Goal: Information Seeking & Learning: Learn about a topic

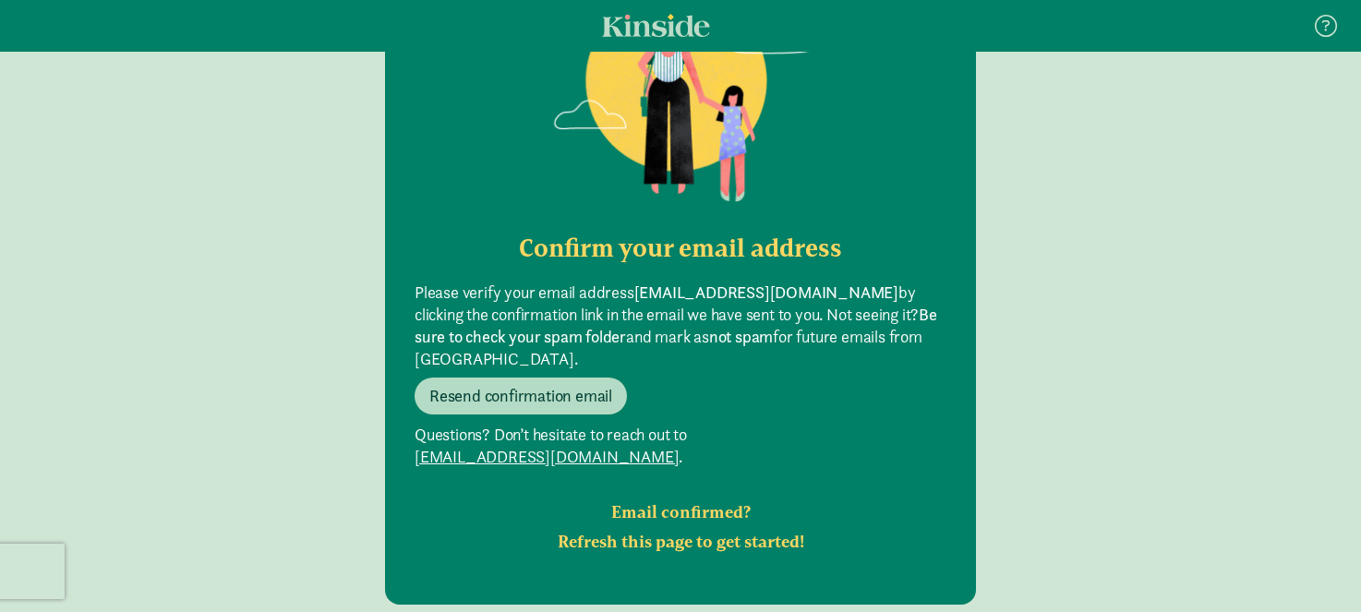
scroll to position [266, 0]
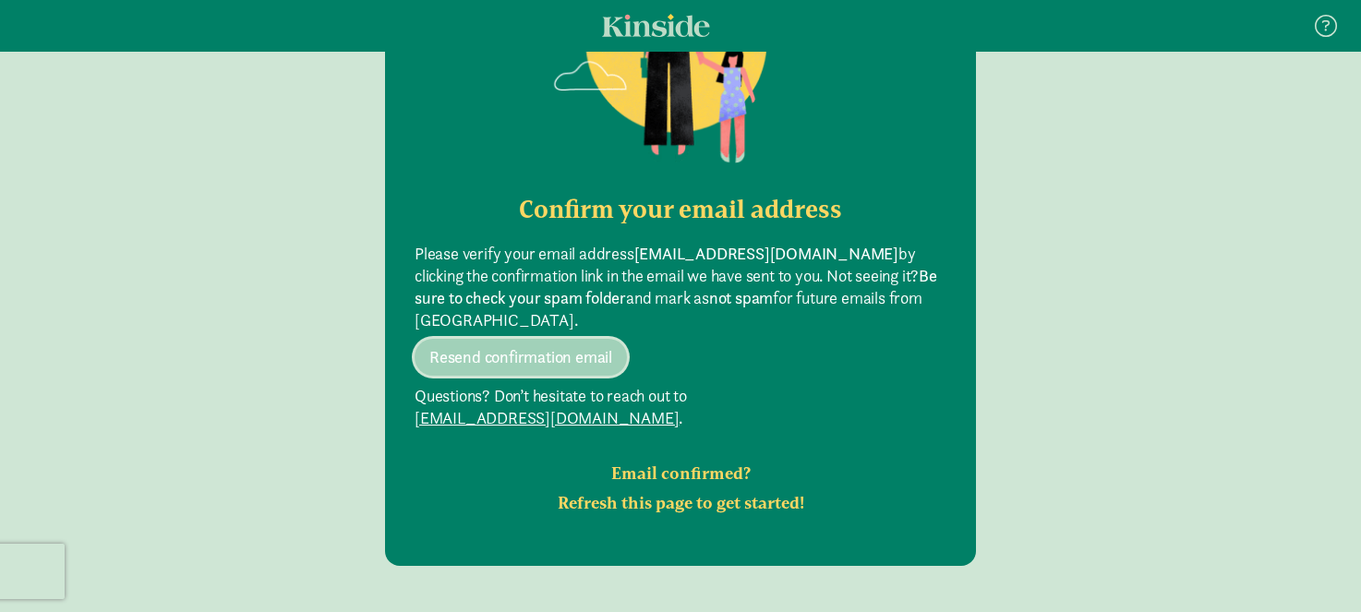
click at [575, 346] on span "Resend confirmation email" at bounding box center [520, 357] width 183 height 22
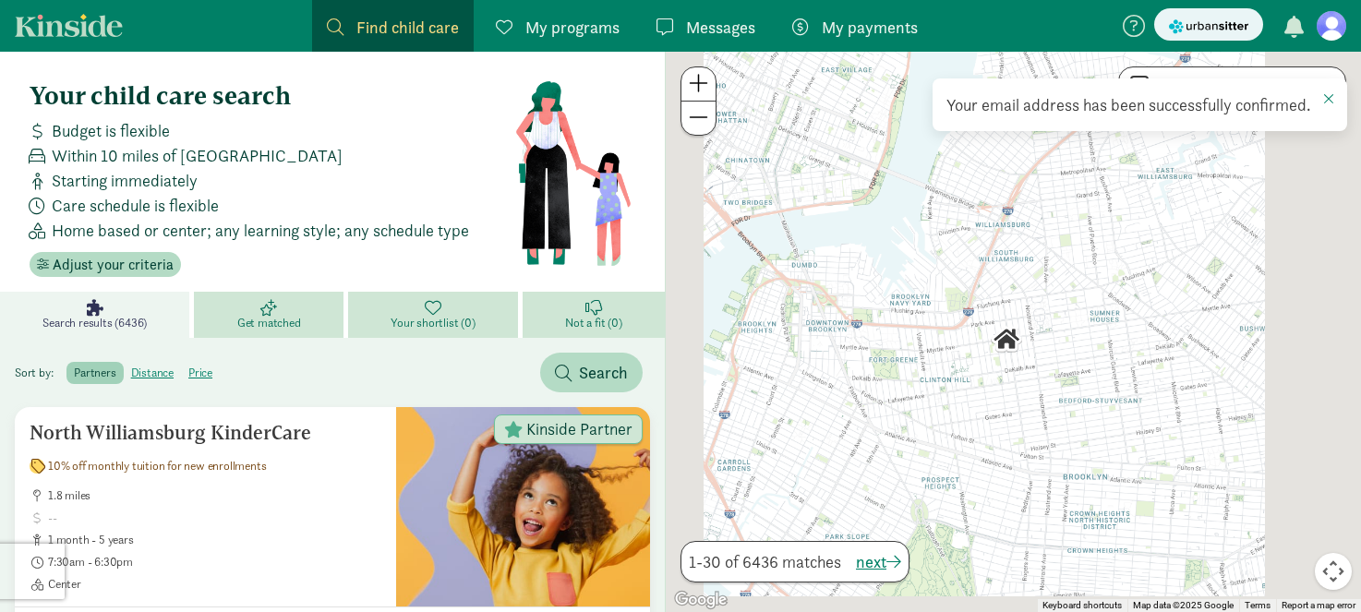
click at [584, 18] on span "My programs" at bounding box center [572, 27] width 94 height 25
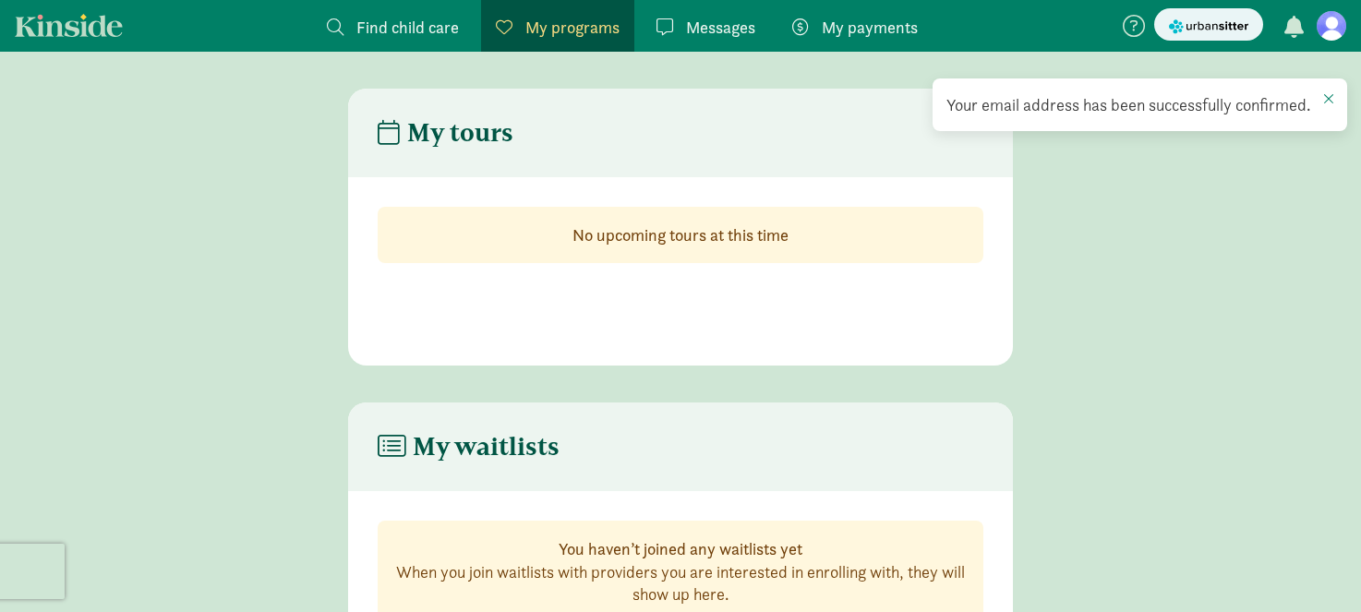
click at [450, 22] on span "Find child care" at bounding box center [407, 27] width 103 height 25
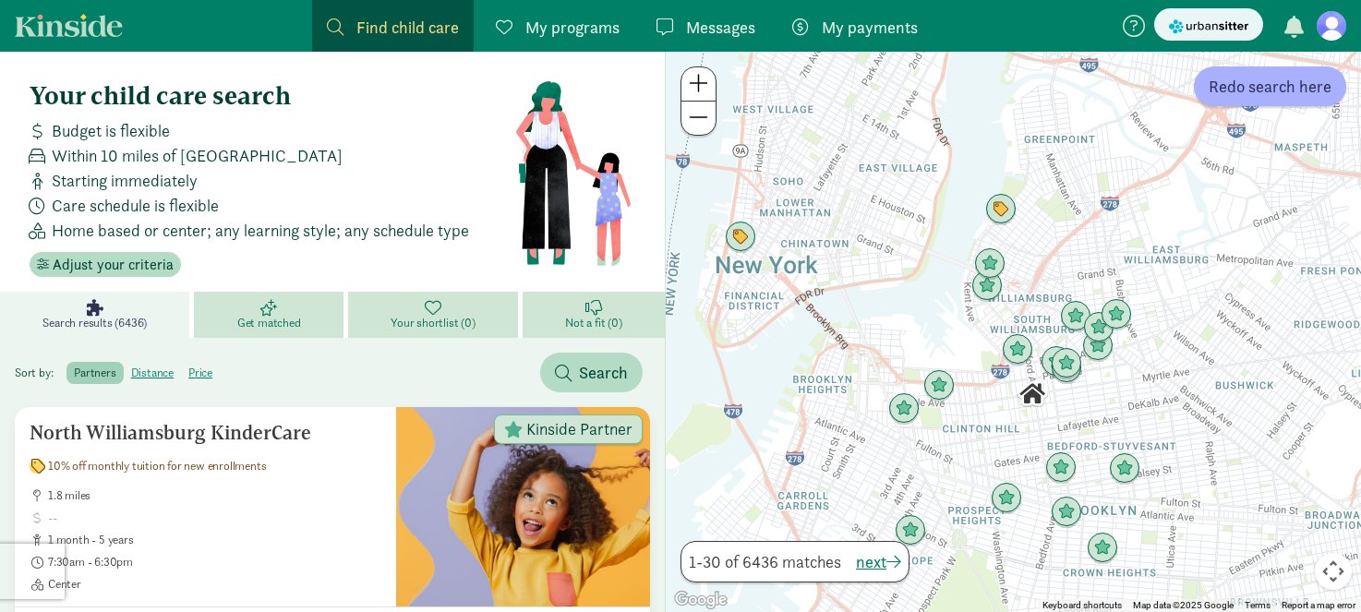
drag, startPoint x: 1232, startPoint y: 522, endPoint x: 1097, endPoint y: 426, distance: 165.5
click at [1097, 426] on div at bounding box center [1013, 332] width 695 height 561
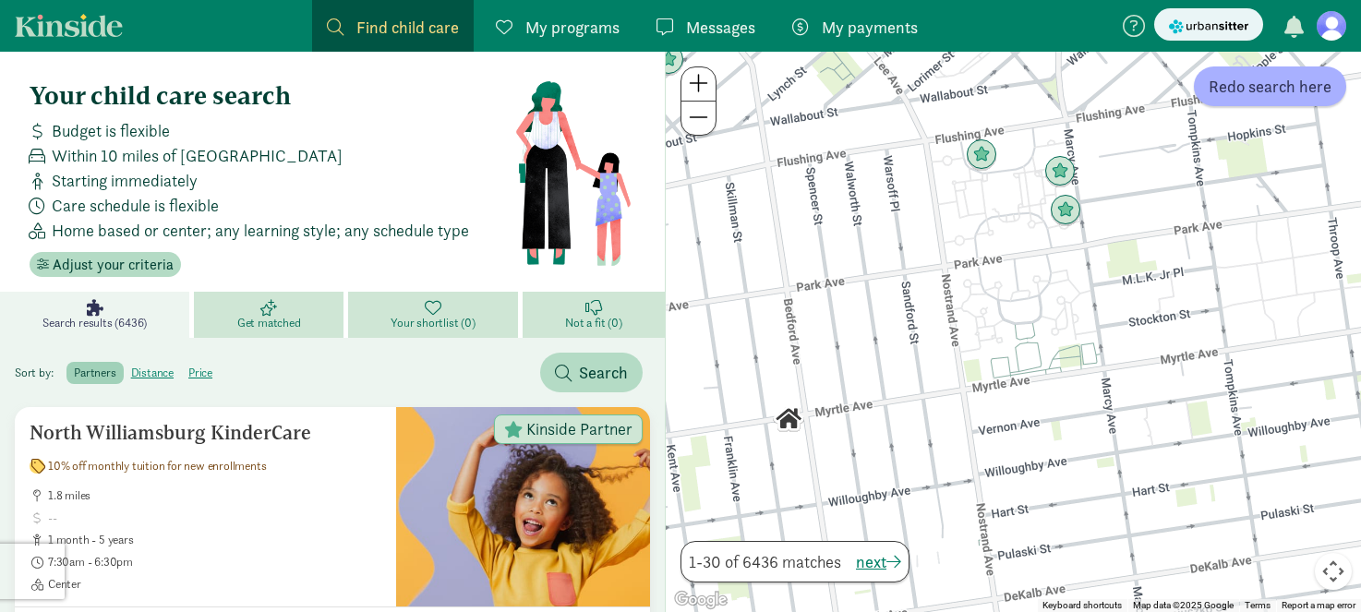
drag, startPoint x: 932, startPoint y: 252, endPoint x: 1156, endPoint y: 526, distance: 354.4
click at [1156, 526] on div at bounding box center [1013, 332] width 695 height 561
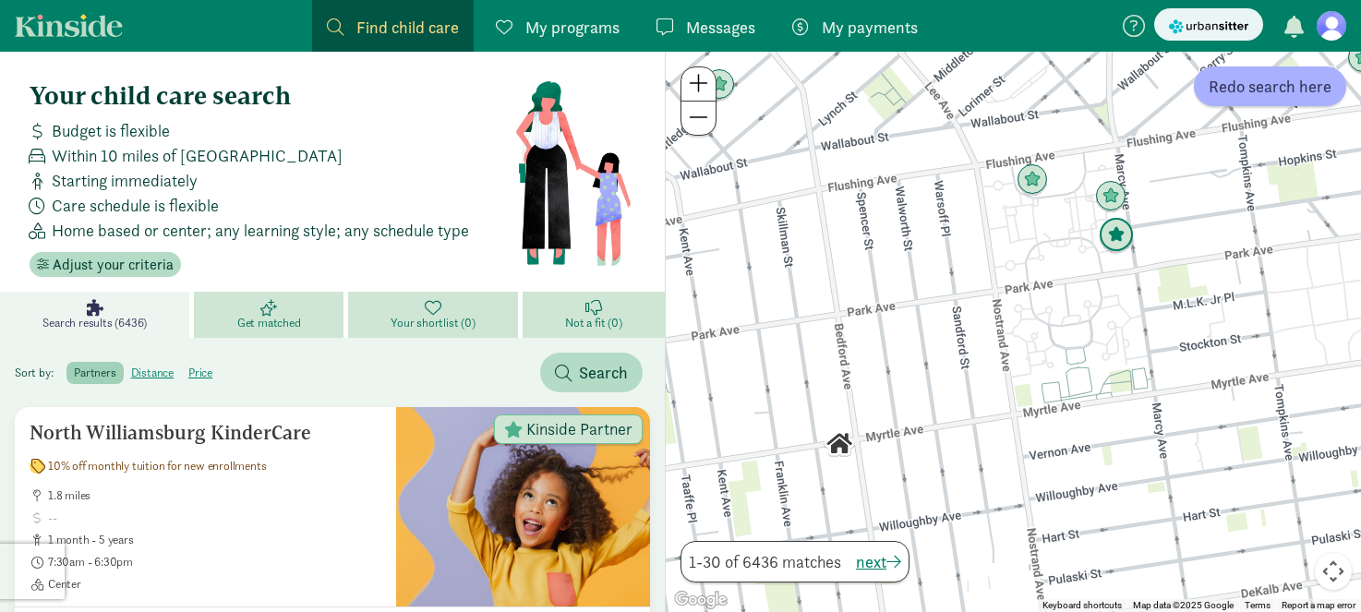
click at [1114, 242] on img "Click to see details" at bounding box center [1116, 235] width 35 height 35
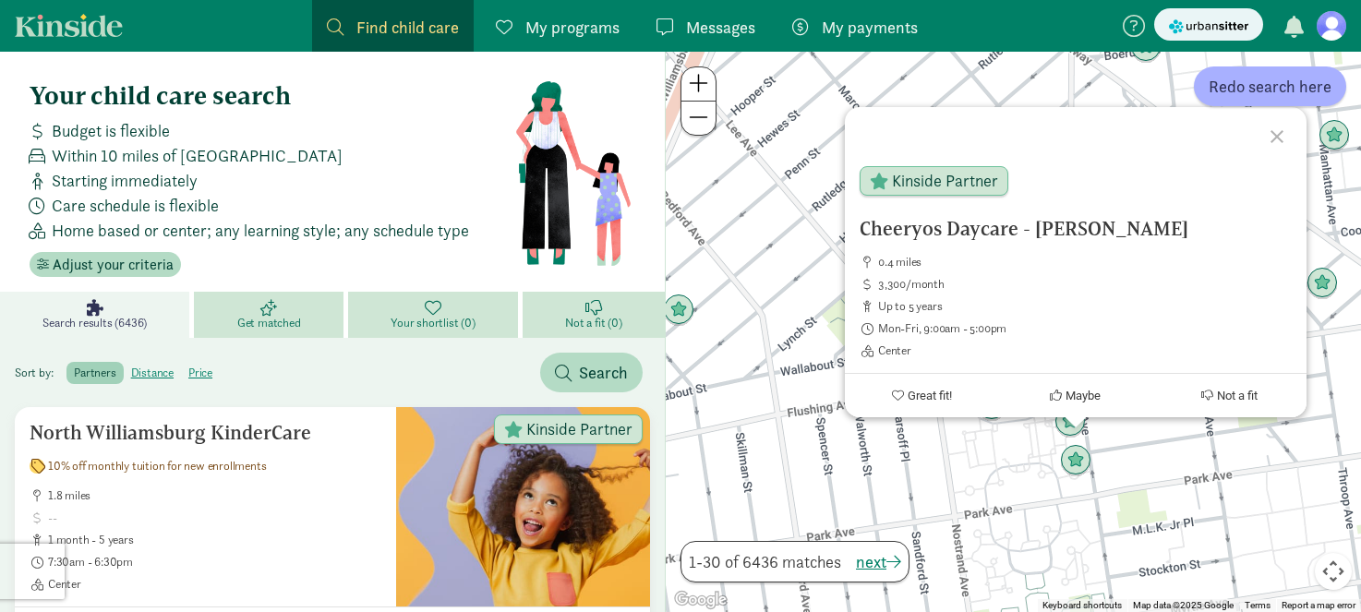
click at [843, 431] on div "Cheeryos Daycare - Marcy 0.4 miles 3,300/month up to 5 years Mon-Fri, 9:00am - …" at bounding box center [1013, 332] width 695 height 561
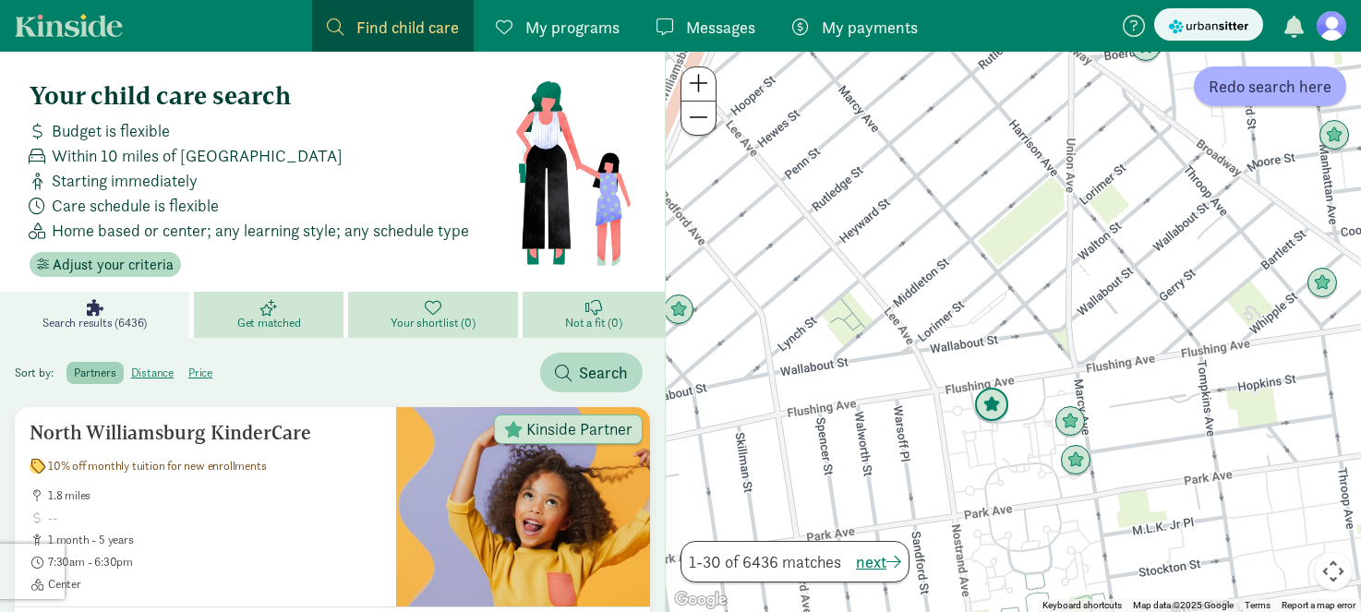
click at [989, 414] on img "Click to see details" at bounding box center [991, 405] width 35 height 35
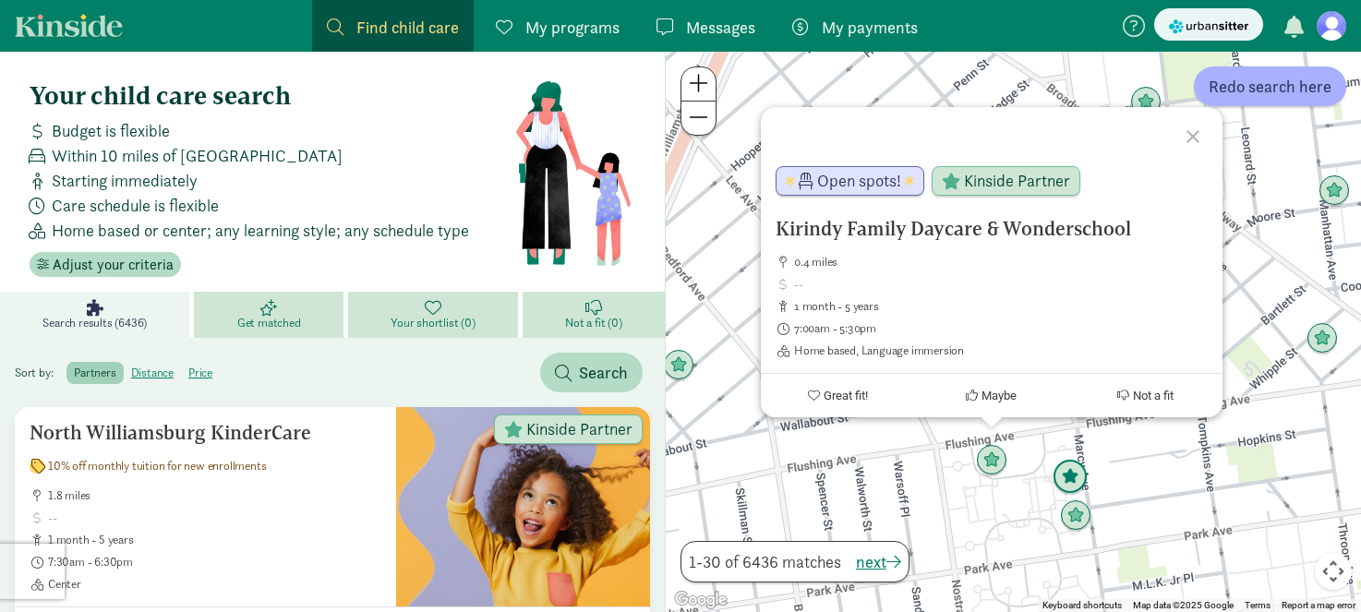
click at [1070, 477] on img "Click to see details" at bounding box center [1070, 477] width 35 height 35
